Goal: Find specific page/section: Find specific page/section

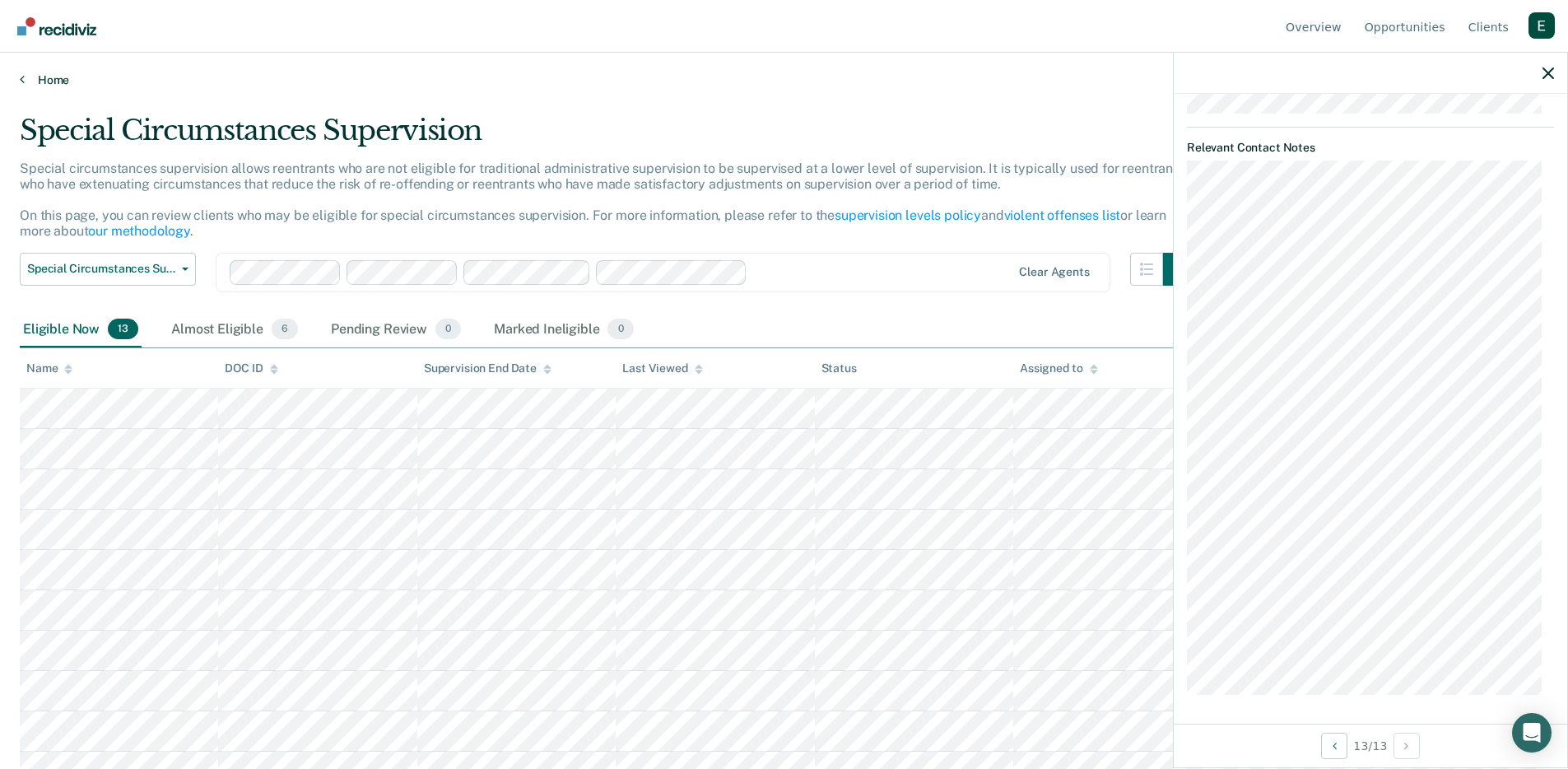
click at [38, 82] on link "Home" at bounding box center [784, 80] width 1529 height 15
